Goal: Contribute content

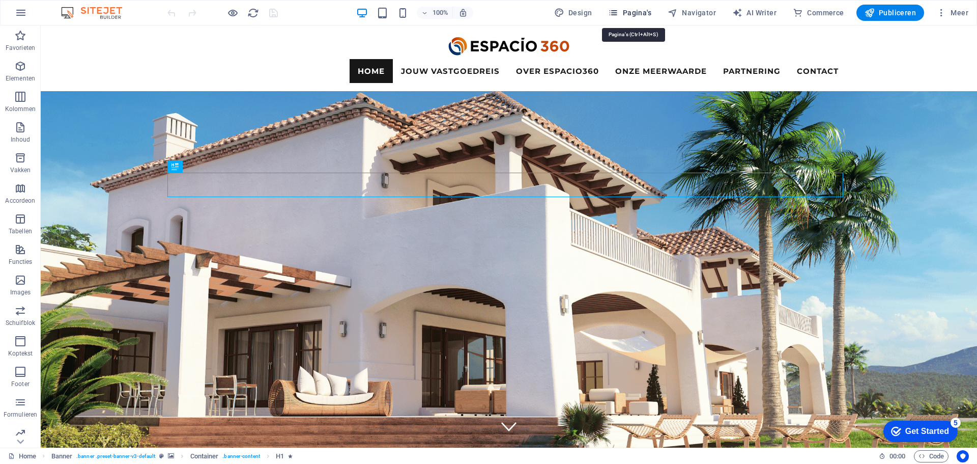
click at [645, 16] on span "Pagina's" at bounding box center [629, 13] width 43 height 10
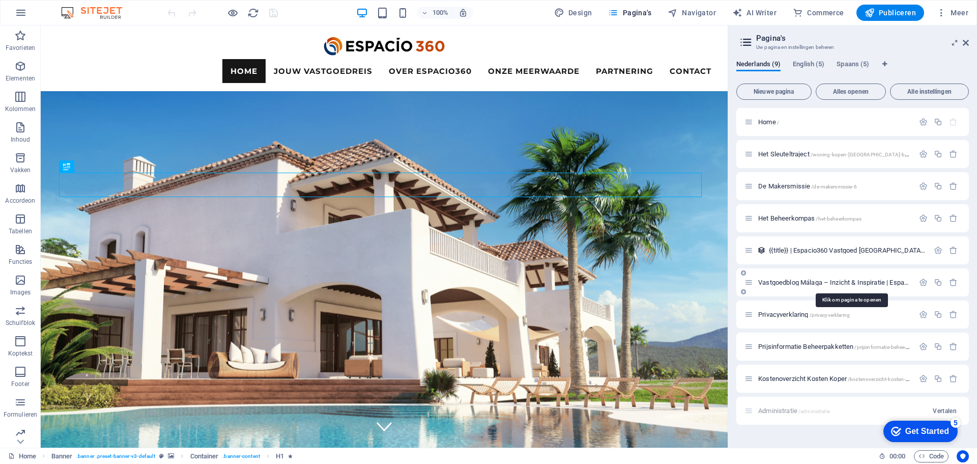
click at [791, 281] on span "Vastgoedblog Málaga – Inzicht & Inspiratie | Espacio360 /blog-9" at bounding box center [851, 282] width 184 height 8
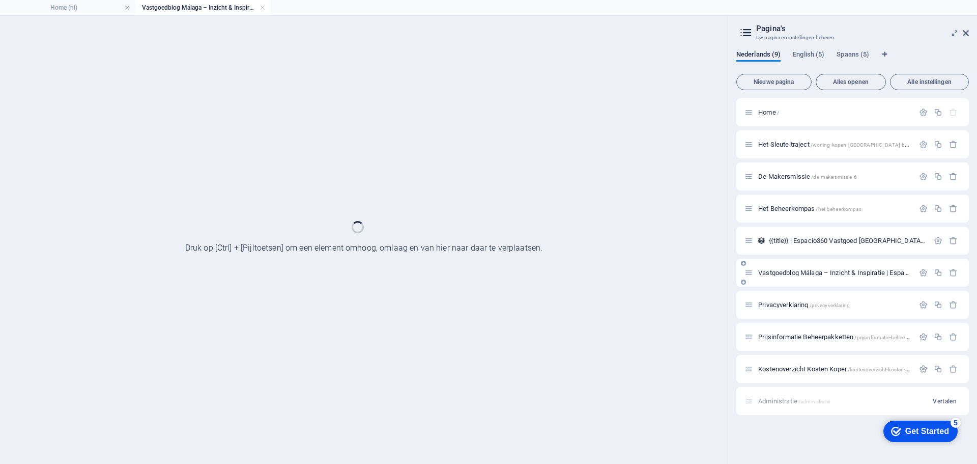
click at [791, 281] on div "Vastgoedblog Málaga – Inzicht & Inspiratie | Espacio360 /blog-9" at bounding box center [853, 273] width 233 height 28
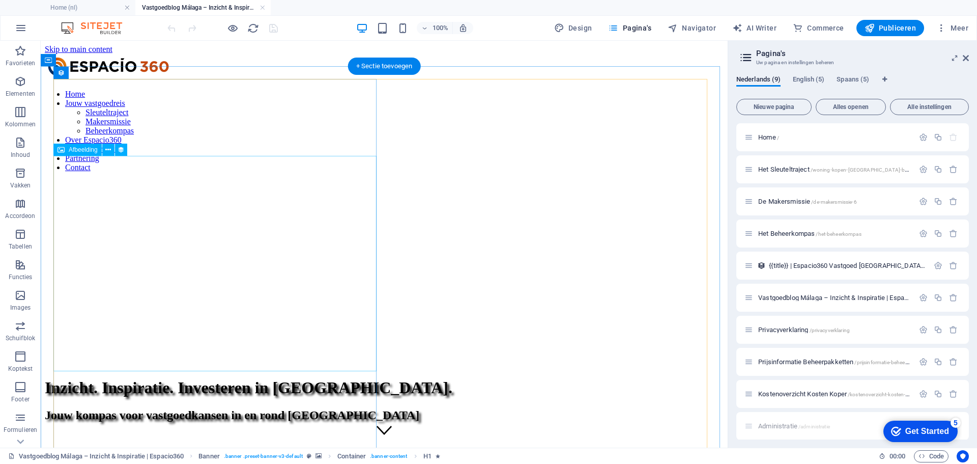
scroll to position [204, 0]
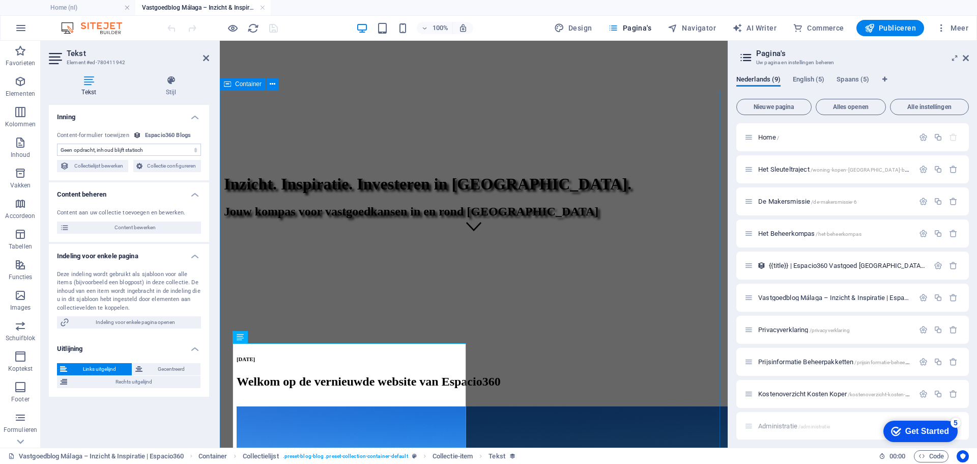
select select "description"
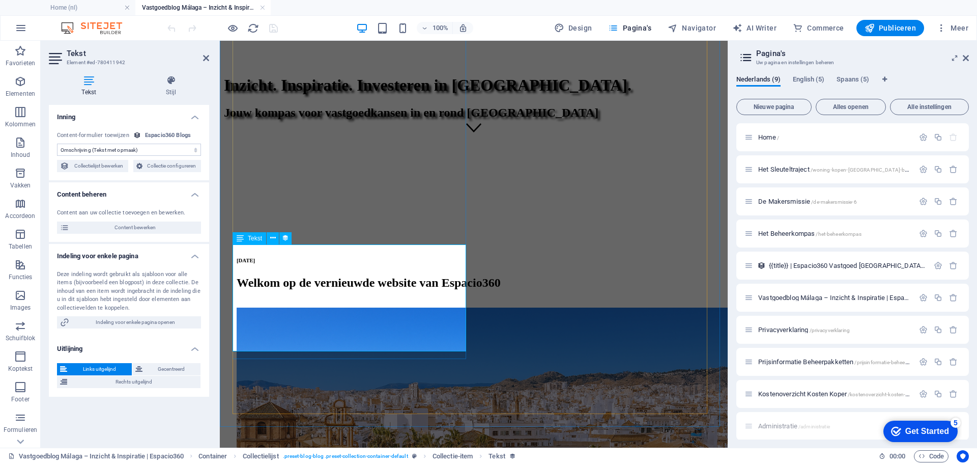
scroll to position [305, 0]
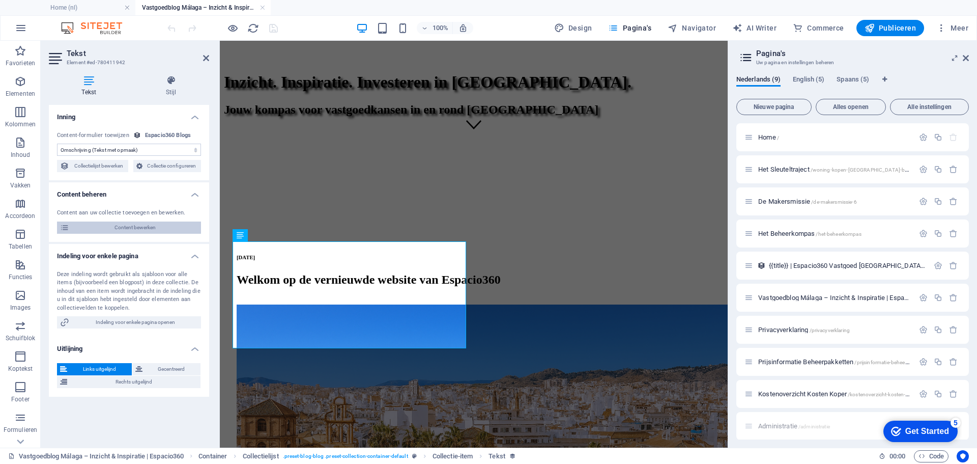
click at [121, 225] on span "Content bewerken" at bounding box center [135, 227] width 126 height 12
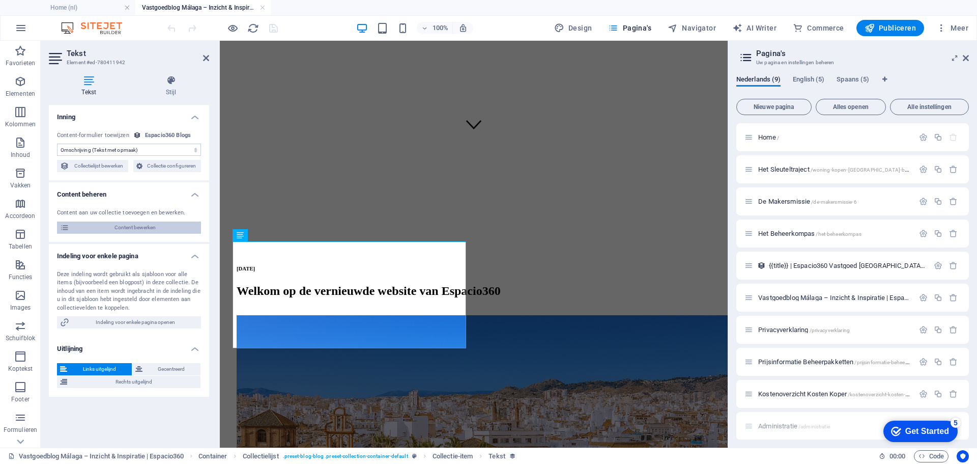
scroll to position [0, 0]
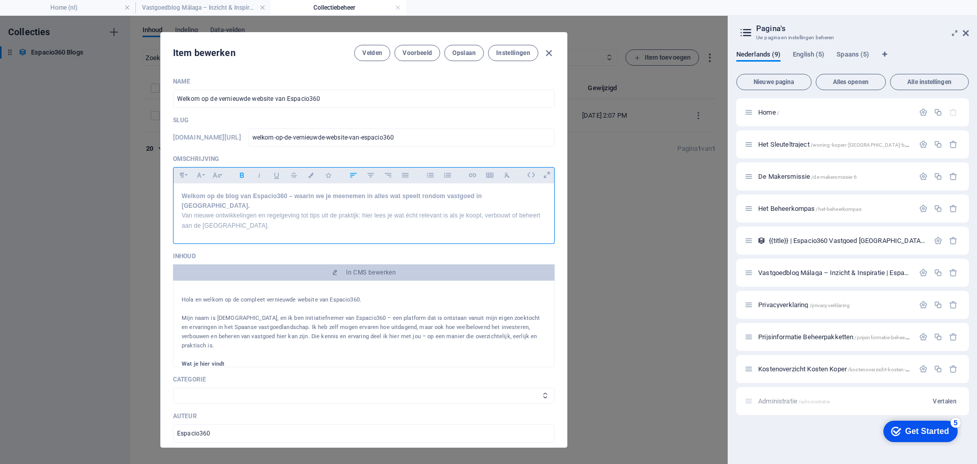
click at [482, 195] on strong "Welkom op de blog van Espacio360 – waarin we je meenemen in alles wat speelt ro…" at bounding box center [332, 200] width 300 height 17
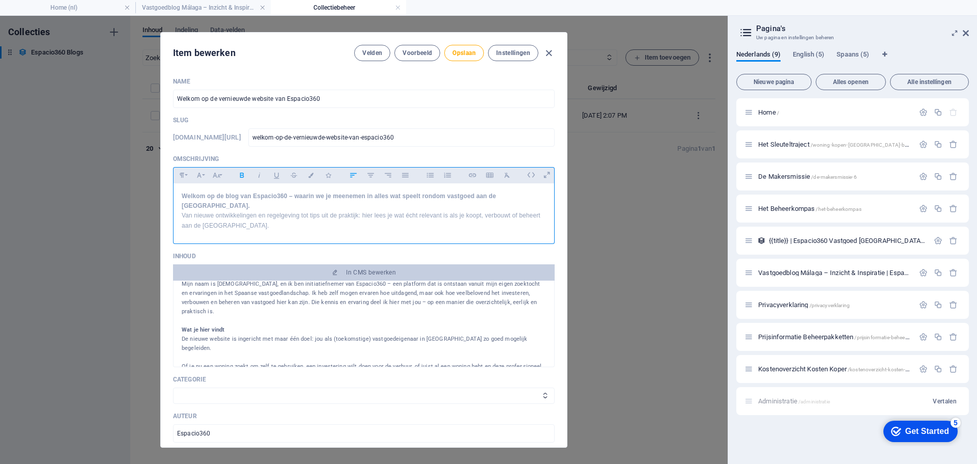
scroll to position [51, 0]
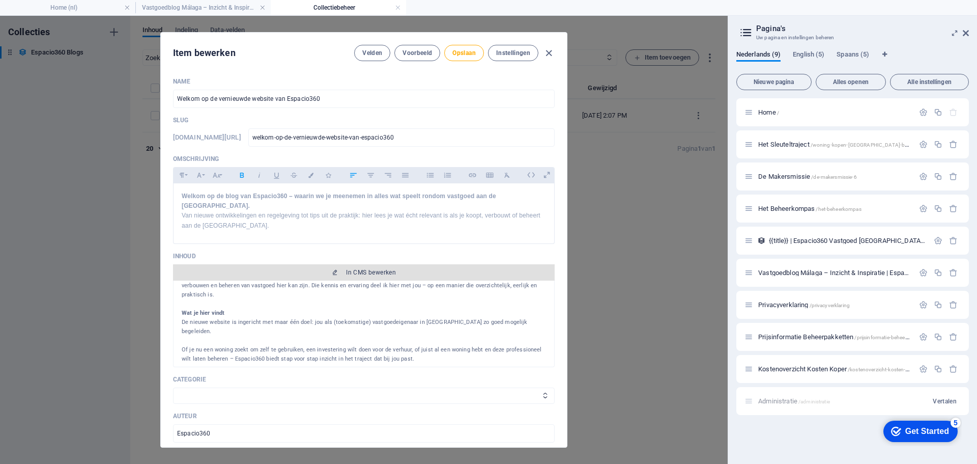
click at [360, 268] on span "In CMS bewerken" at bounding box center [371, 272] width 50 height 8
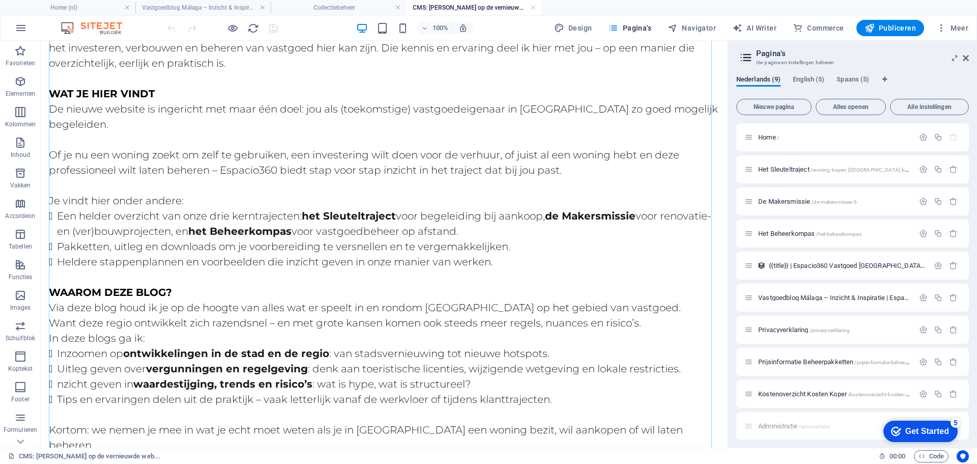
scroll to position [153, 0]
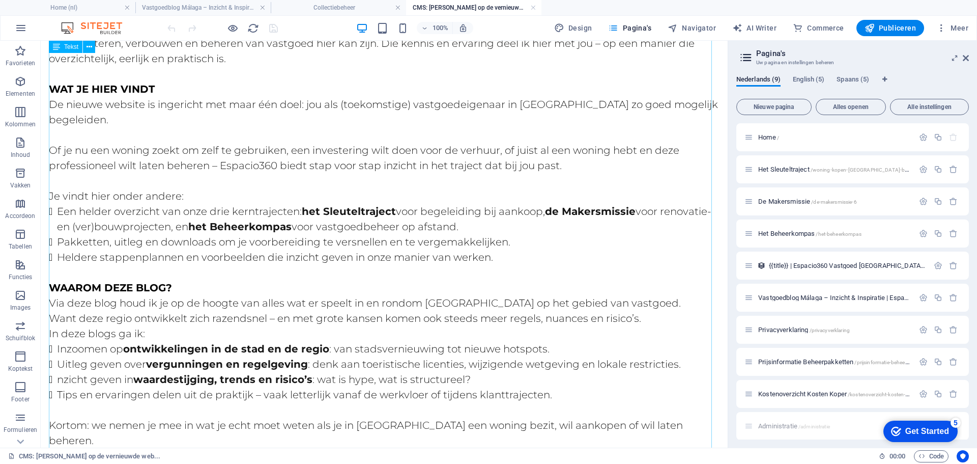
drag, startPoint x: 75, startPoint y: 363, endPoint x: 68, endPoint y: 364, distance: 7.1
click at [74, 363] on div "Hola e n welkom op de compleet vernieuwde website van Espacio360. Mijn naam is …" at bounding box center [384, 264] width 671 height 622
click at [60, 366] on div "Hola e n welkom op de compleet vernieuwde website van Espacio360. Mijn naam is …" at bounding box center [384, 264] width 671 height 622
click at [67, 365] on div "Hola e n welkom op de compleet vernieuwde website van Espacio360. Mijn naam is …" at bounding box center [384, 264] width 671 height 622
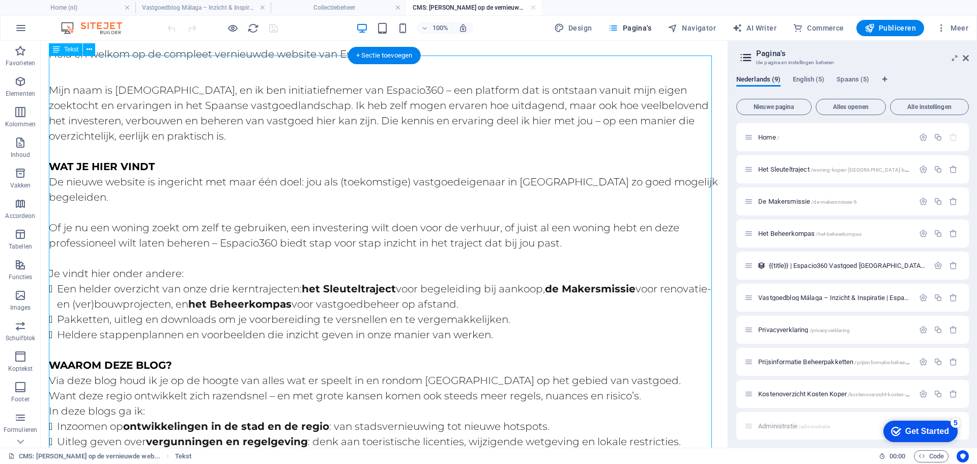
scroll to position [204, 0]
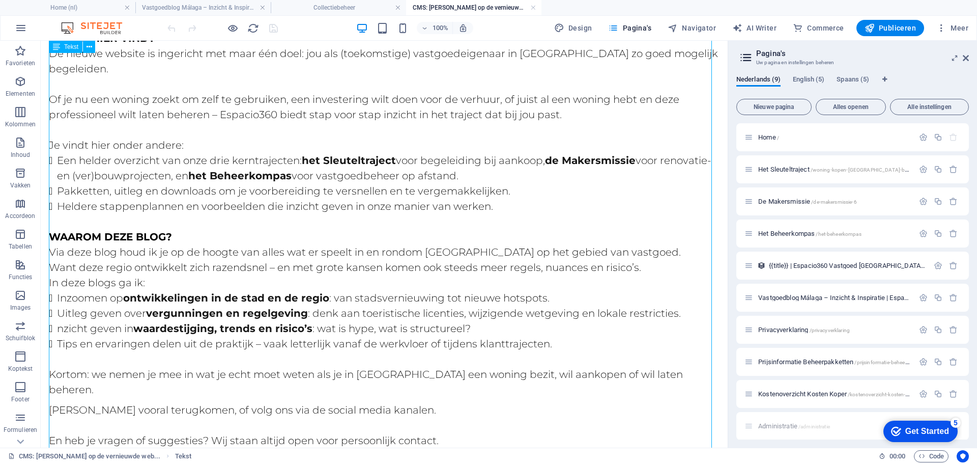
click at [142, 307] on div "Hola e n welkom op de compleet vernieuwde website van Espacio360. Mijn naam is …" at bounding box center [384, 213] width 671 height 622
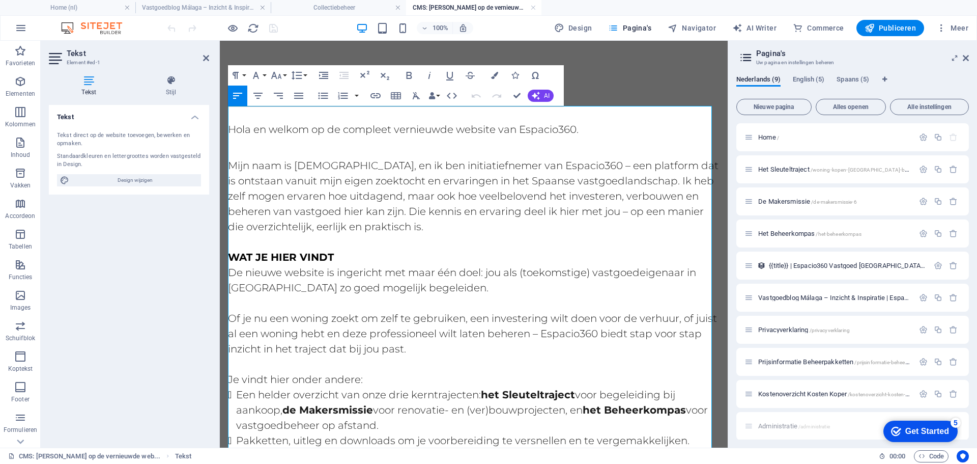
click at [239, 333] on p "Of je nu een woning zoekt om zelf te gebruiken, een investering wilt doen voor …" at bounding box center [474, 325] width 492 height 61
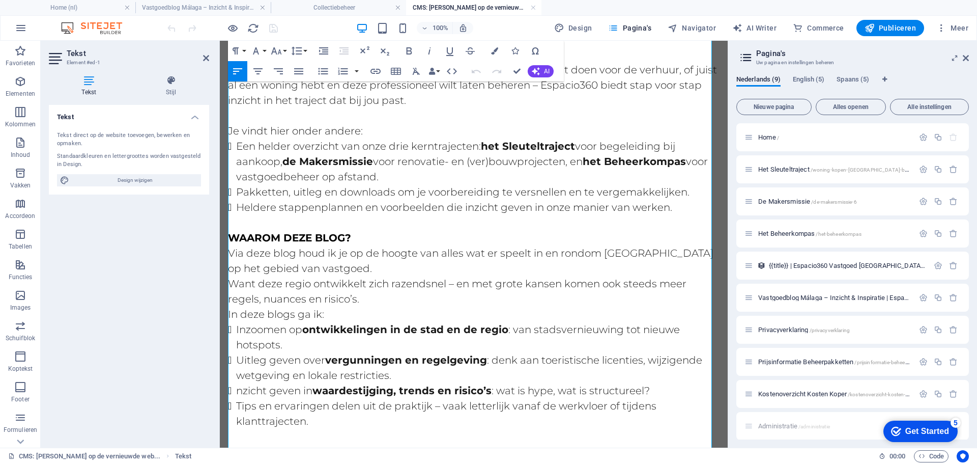
scroll to position [255, 0]
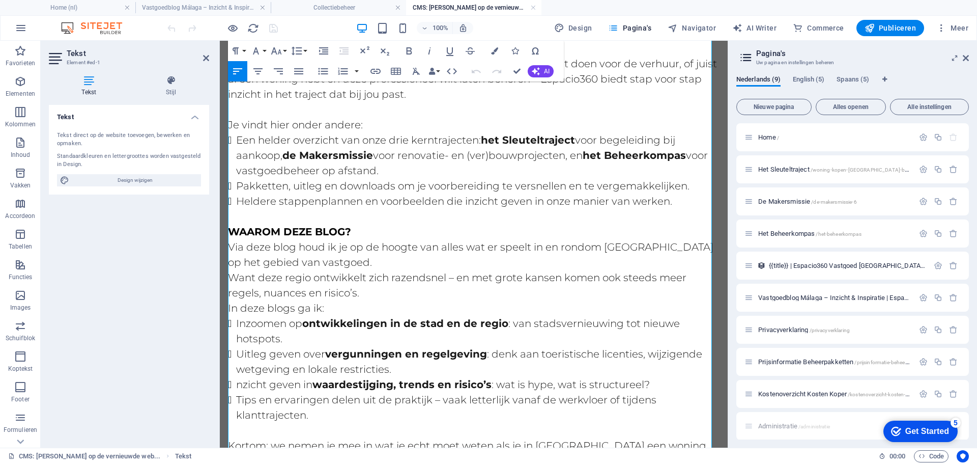
click at [239, 386] on li "nzicht geven in waardestijging, trends en risico’s : wat is hype, wat is struct…" at bounding box center [478, 384] width 484 height 15
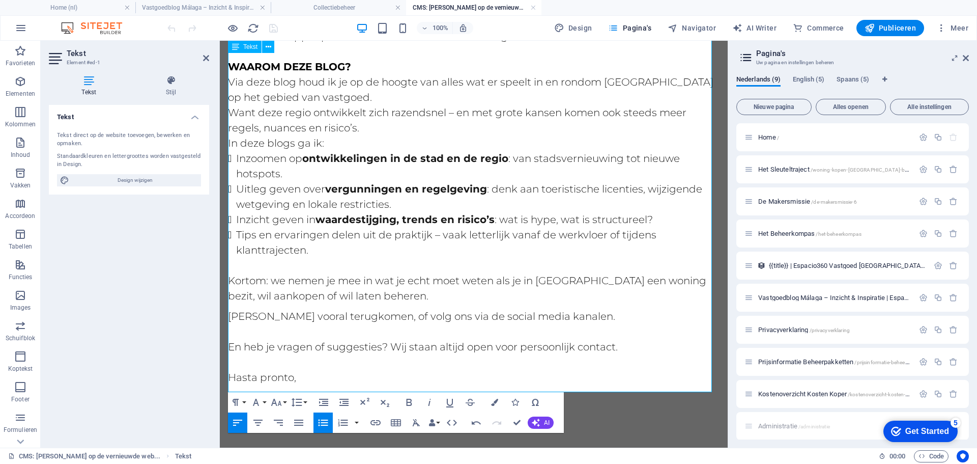
scroll to position [458, 0]
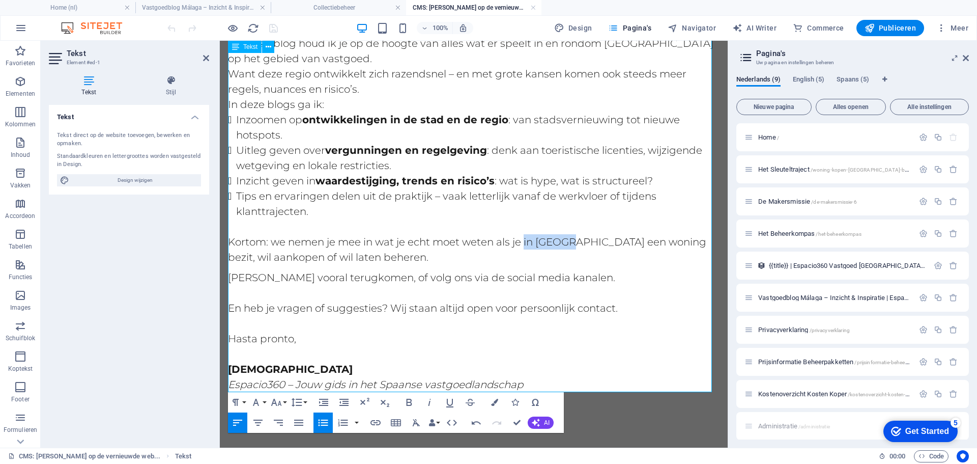
drag, startPoint x: 575, startPoint y: 242, endPoint x: 527, endPoint y: 238, distance: 48.0
click at [527, 238] on p "Kortom: we nemen je mee in wat je echt moet weten als je in [GEOGRAPHIC_DATA] e…" at bounding box center [474, 249] width 492 height 31
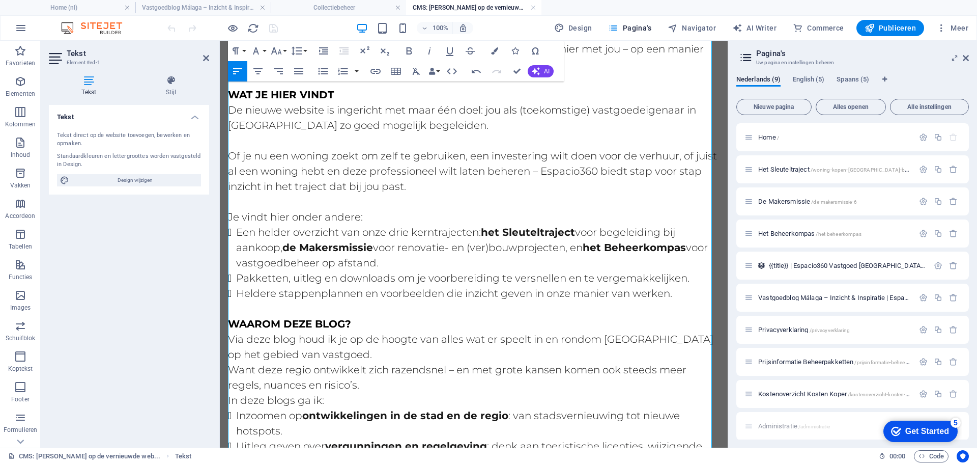
scroll to position [0, 0]
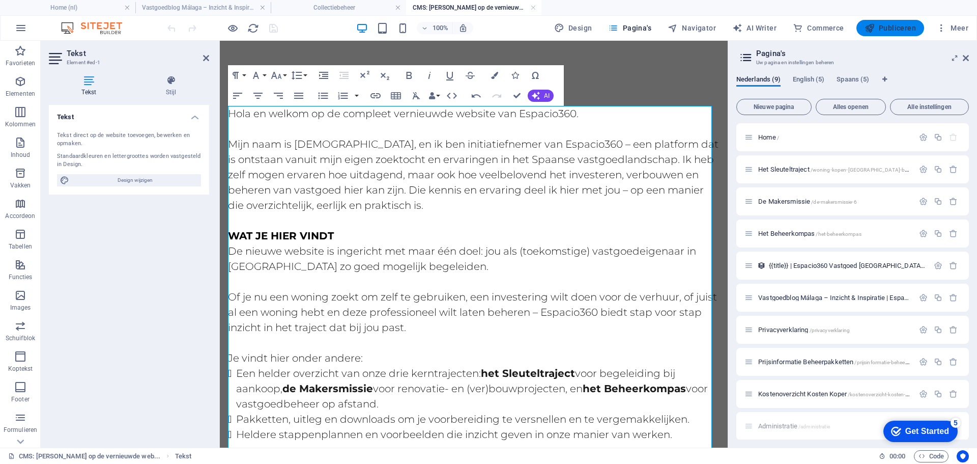
click at [889, 24] on span "Publiceren" at bounding box center [890, 28] width 51 height 10
